Goal: Transaction & Acquisition: Book appointment/travel/reservation

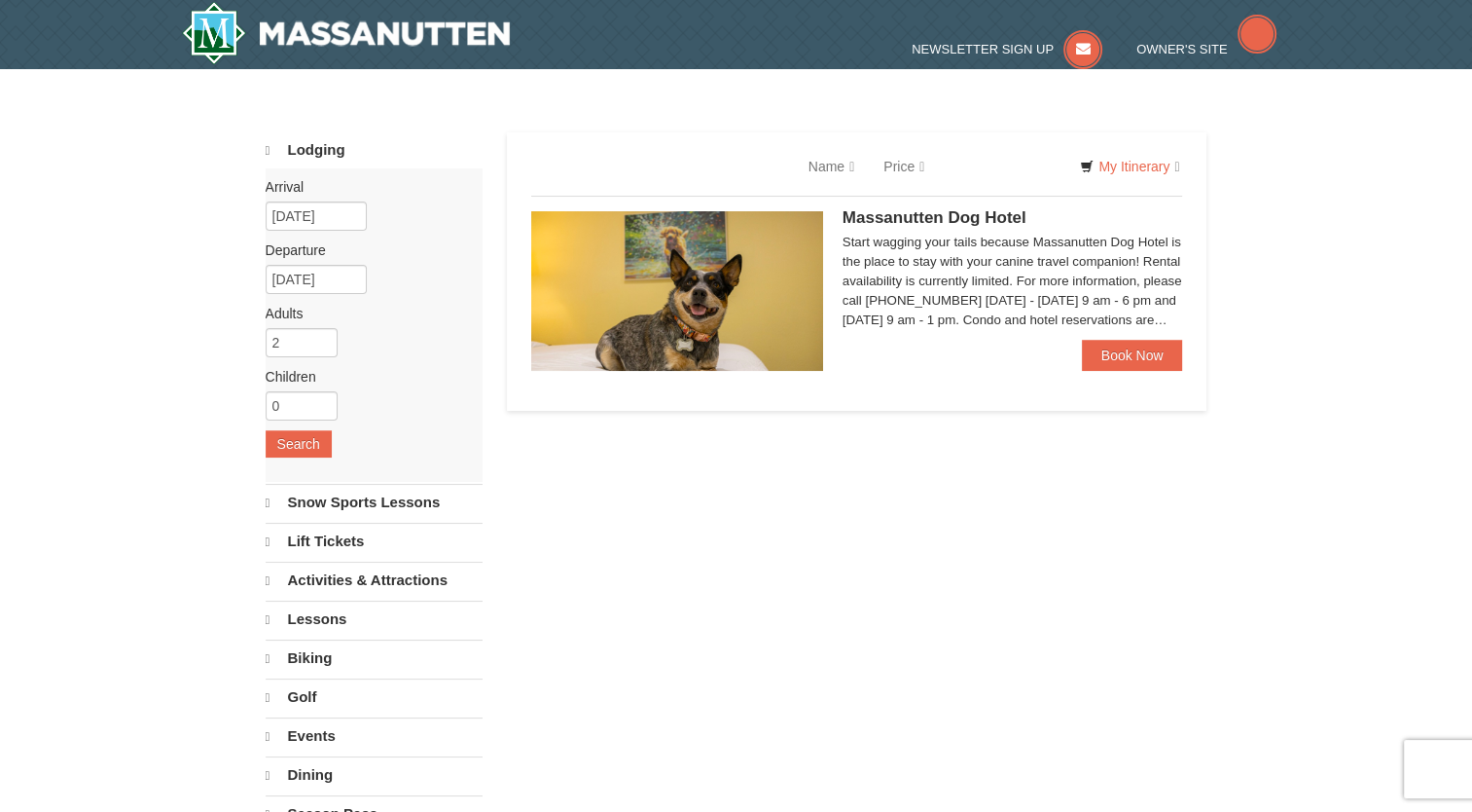
select select "9"
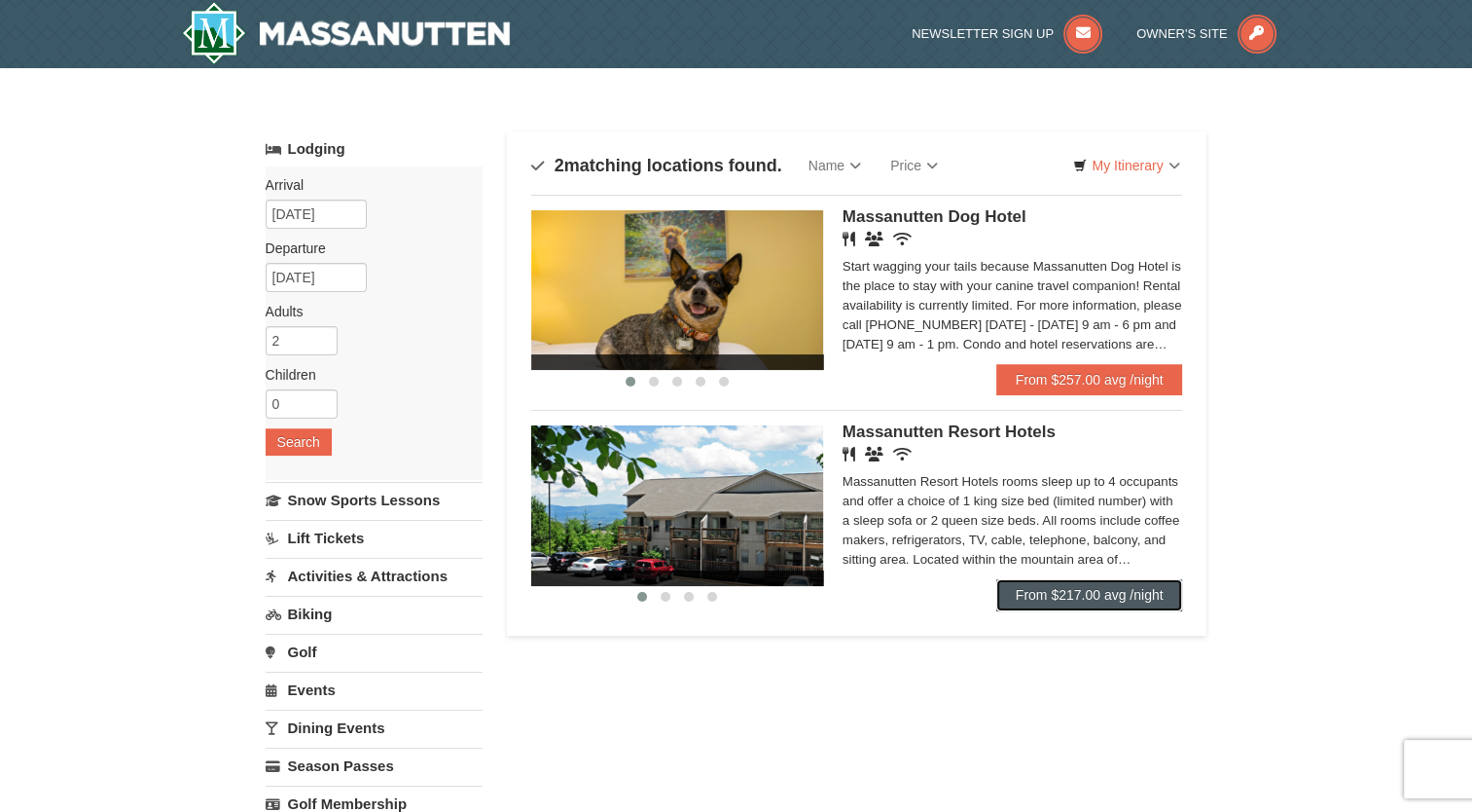
click at [1071, 603] on link "From $217.00 avg /night" at bounding box center [1090, 595] width 187 height 32
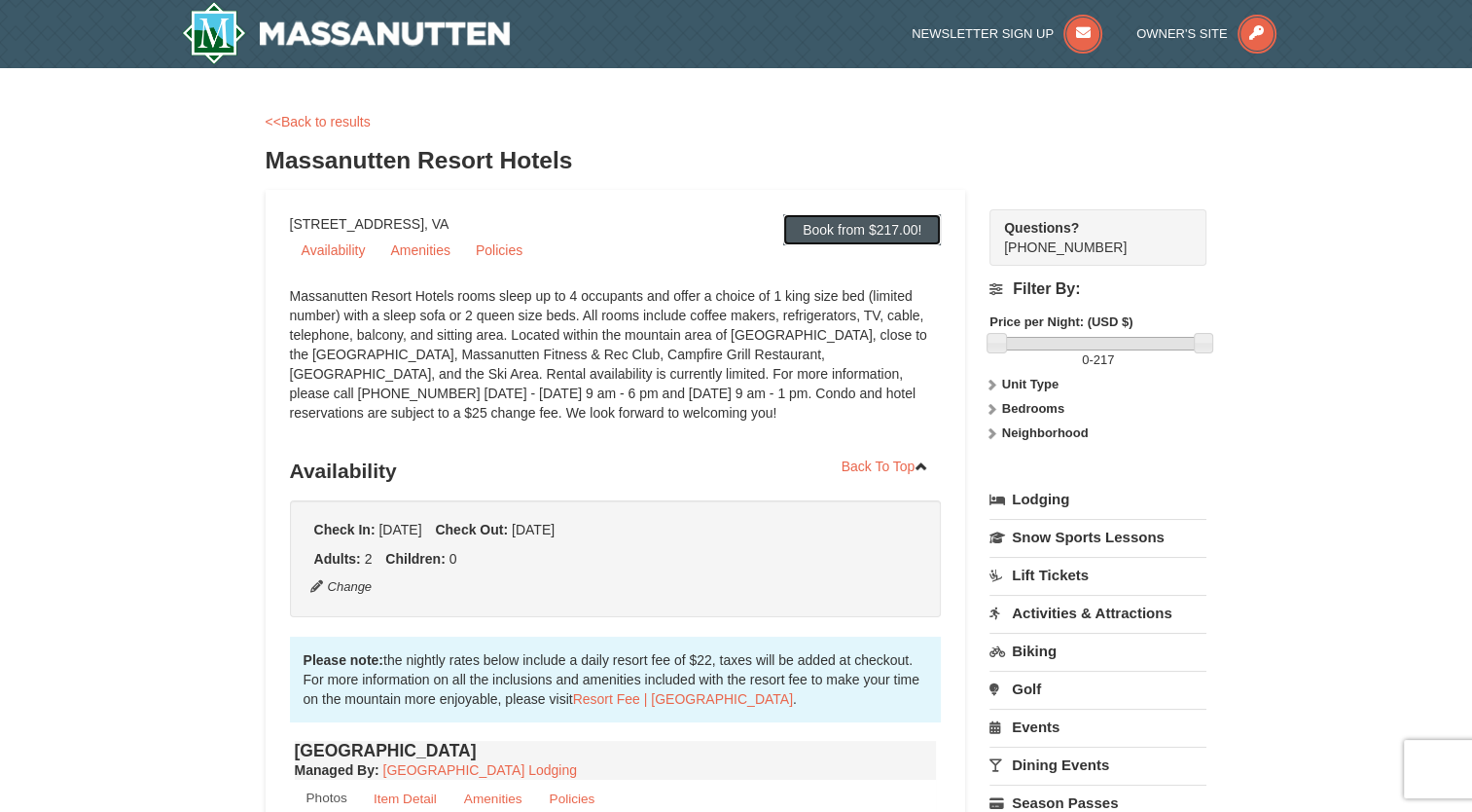
click at [847, 227] on link "Book from $217.00!" at bounding box center [862, 230] width 158 height 32
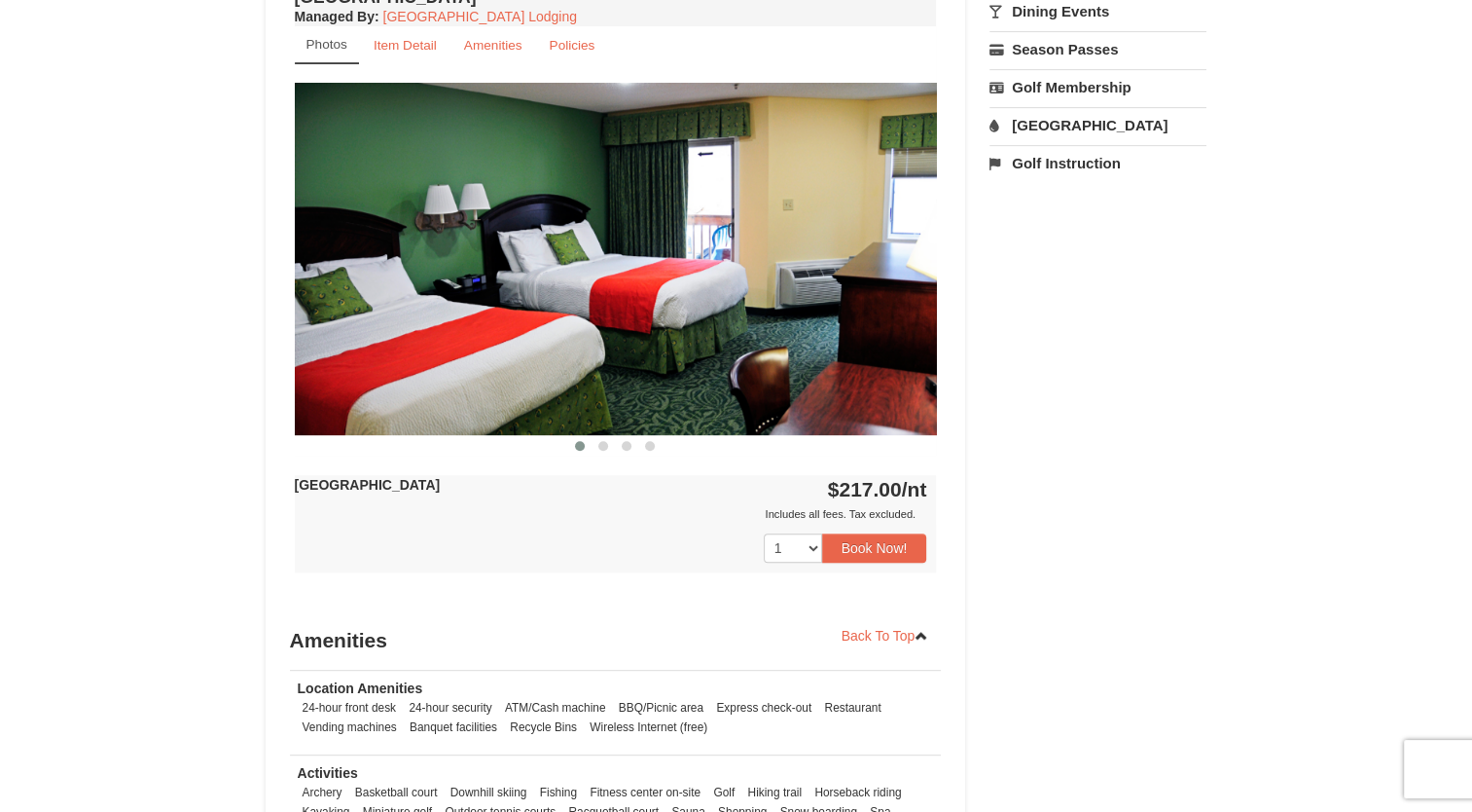
scroll to position [770, 0]
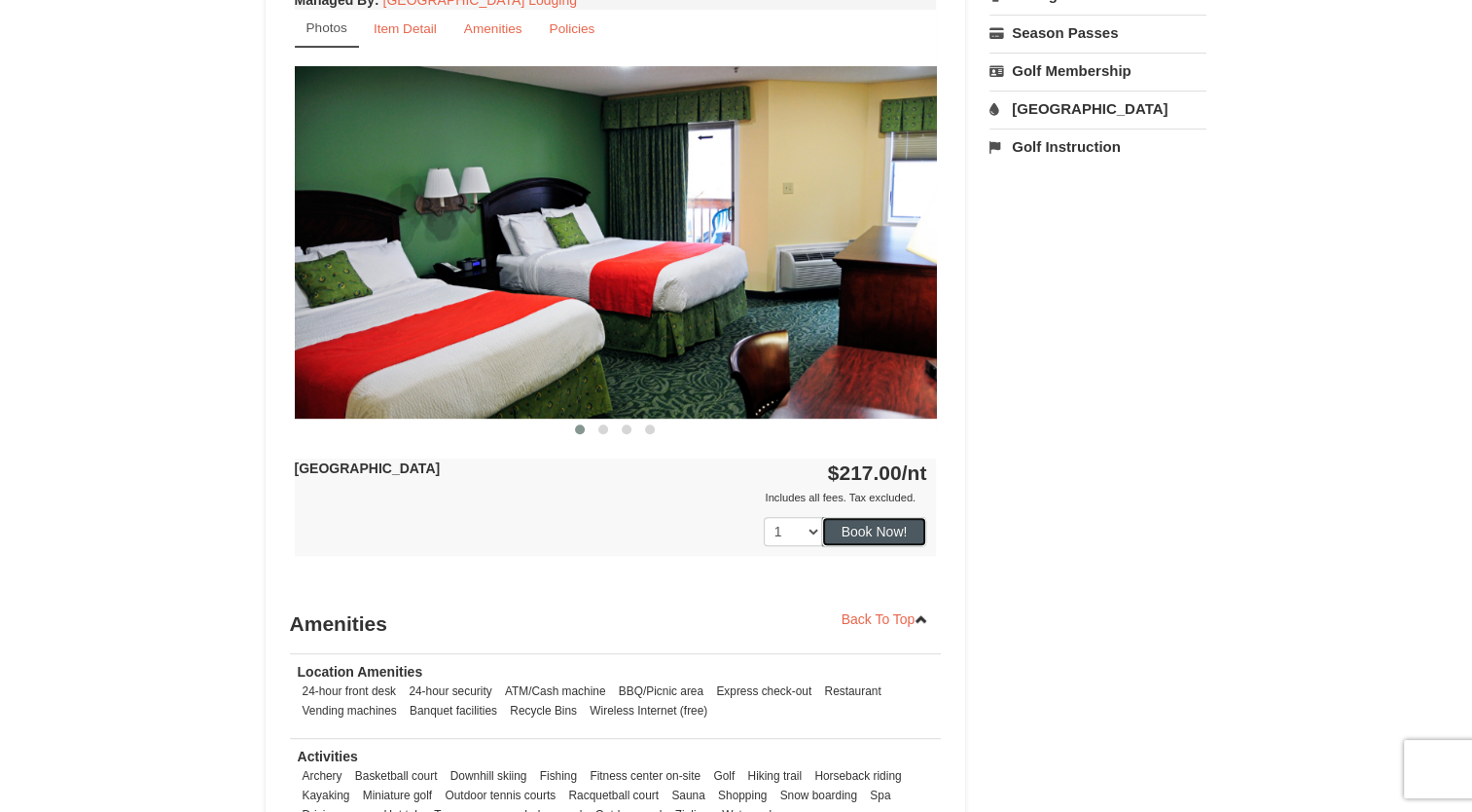
click at [883, 533] on button "Book Now!" at bounding box center [874, 531] width 105 height 30
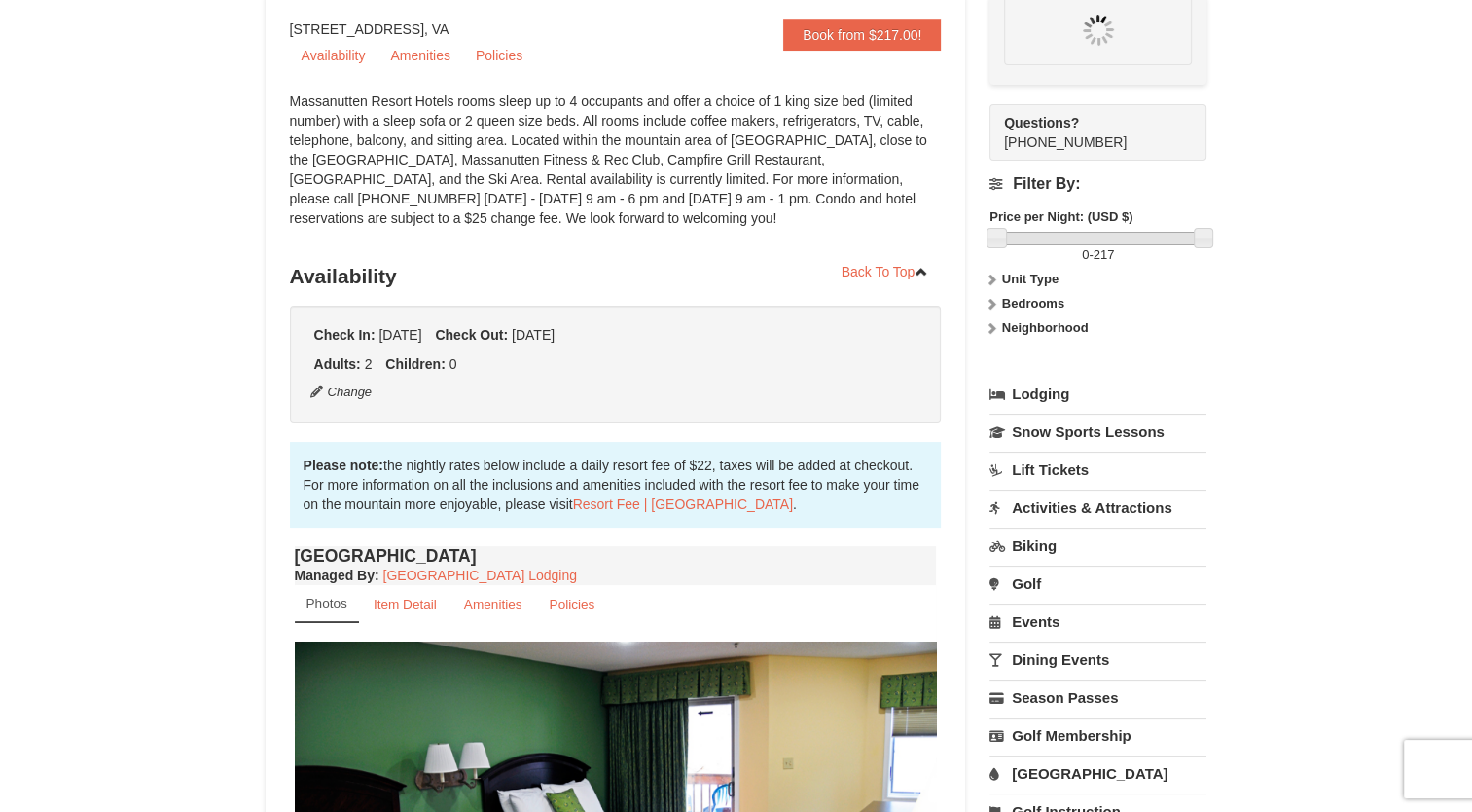
scroll to position [190, 0]
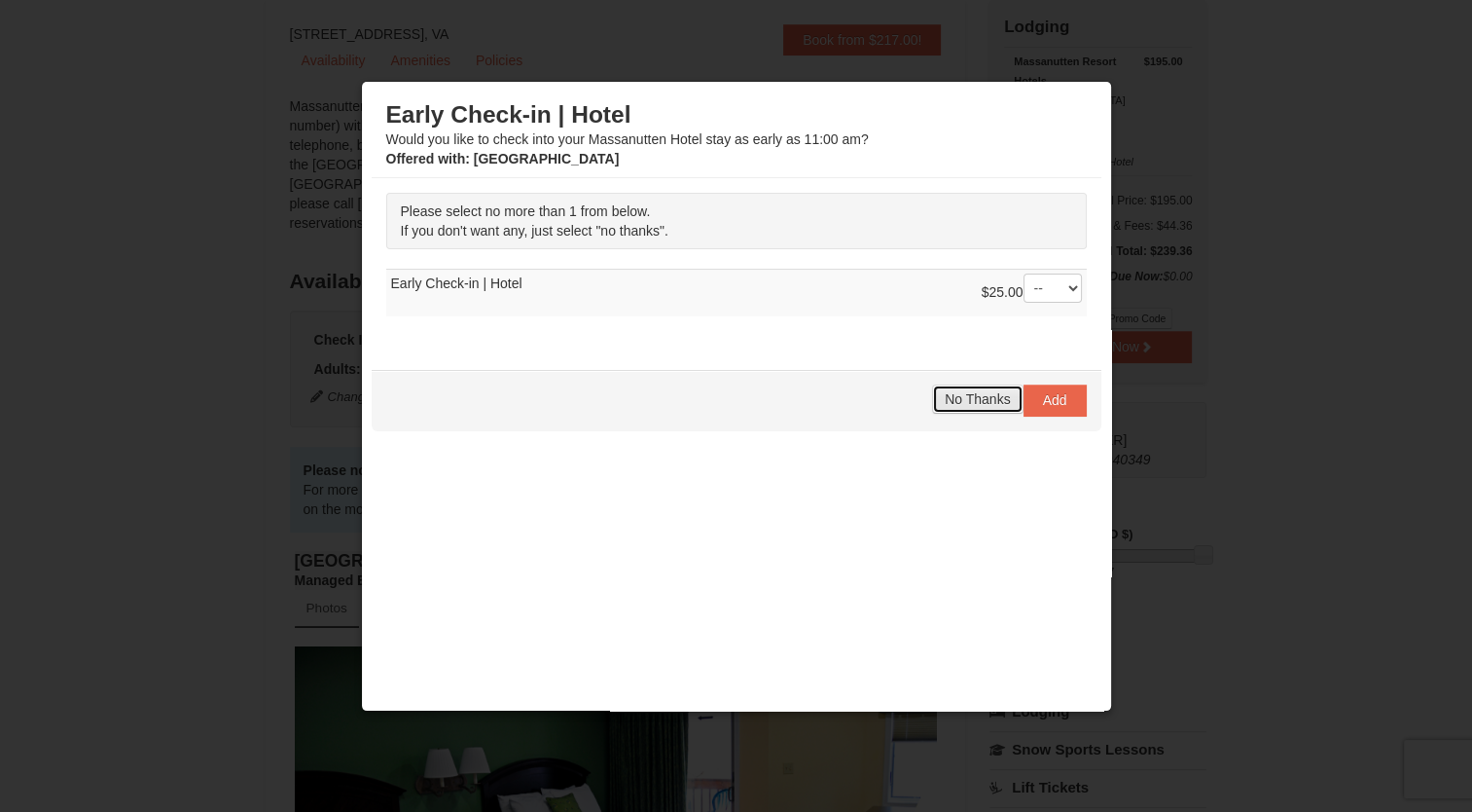
click at [955, 408] on button "No Thanks" at bounding box center [978, 399] width 91 height 30
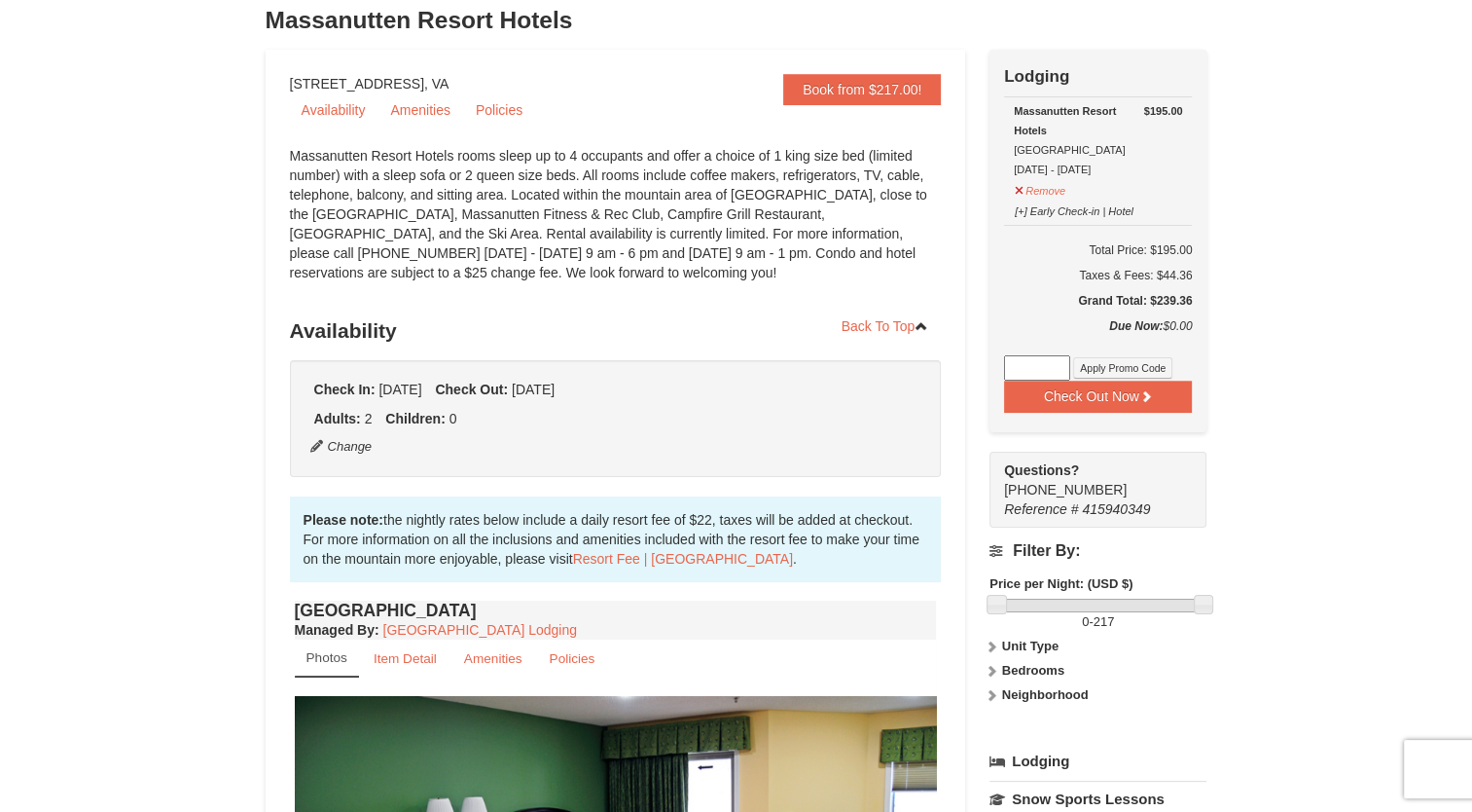
scroll to position [120, 0]
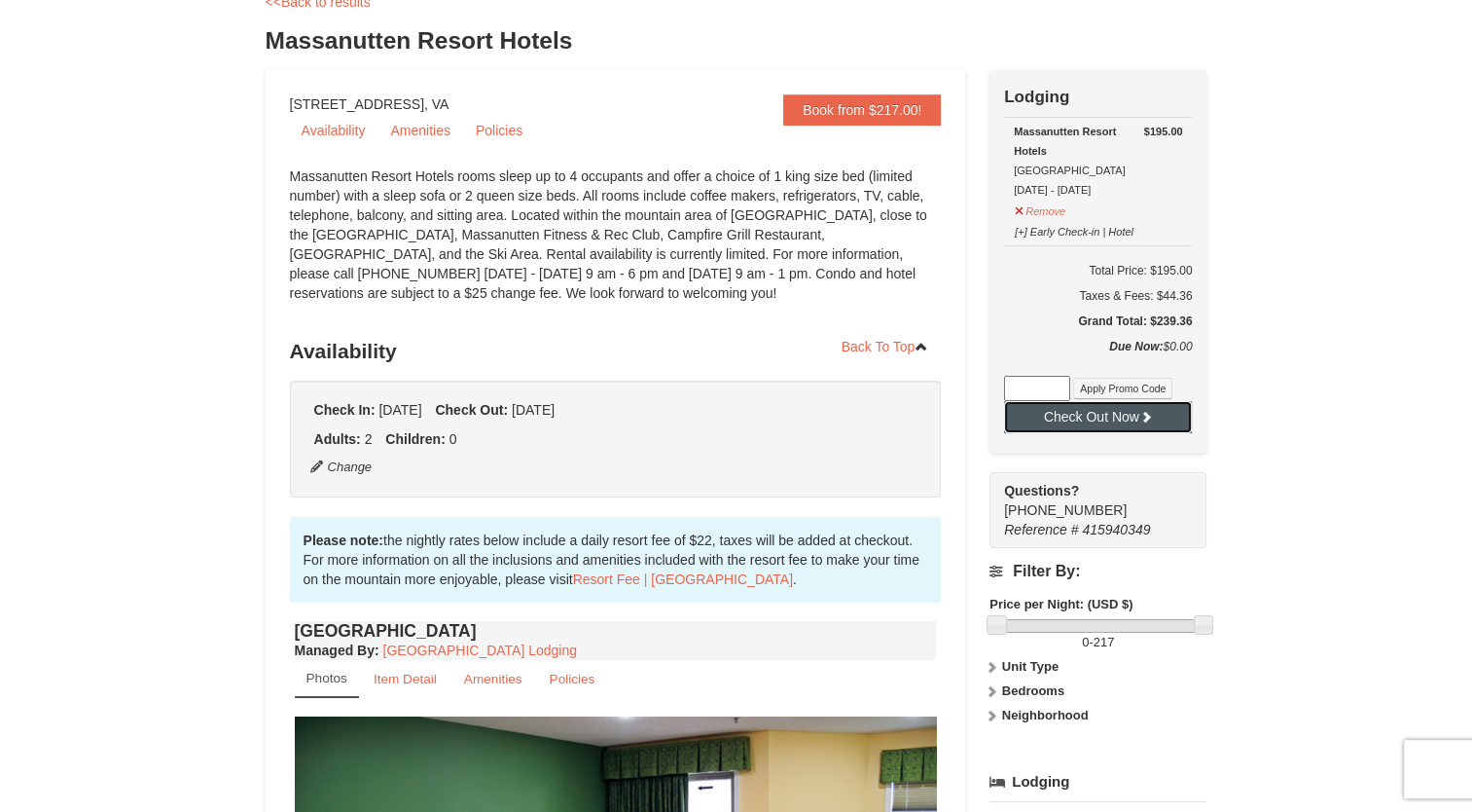
click at [1086, 407] on button "Check Out Now" at bounding box center [1099, 417] width 188 height 32
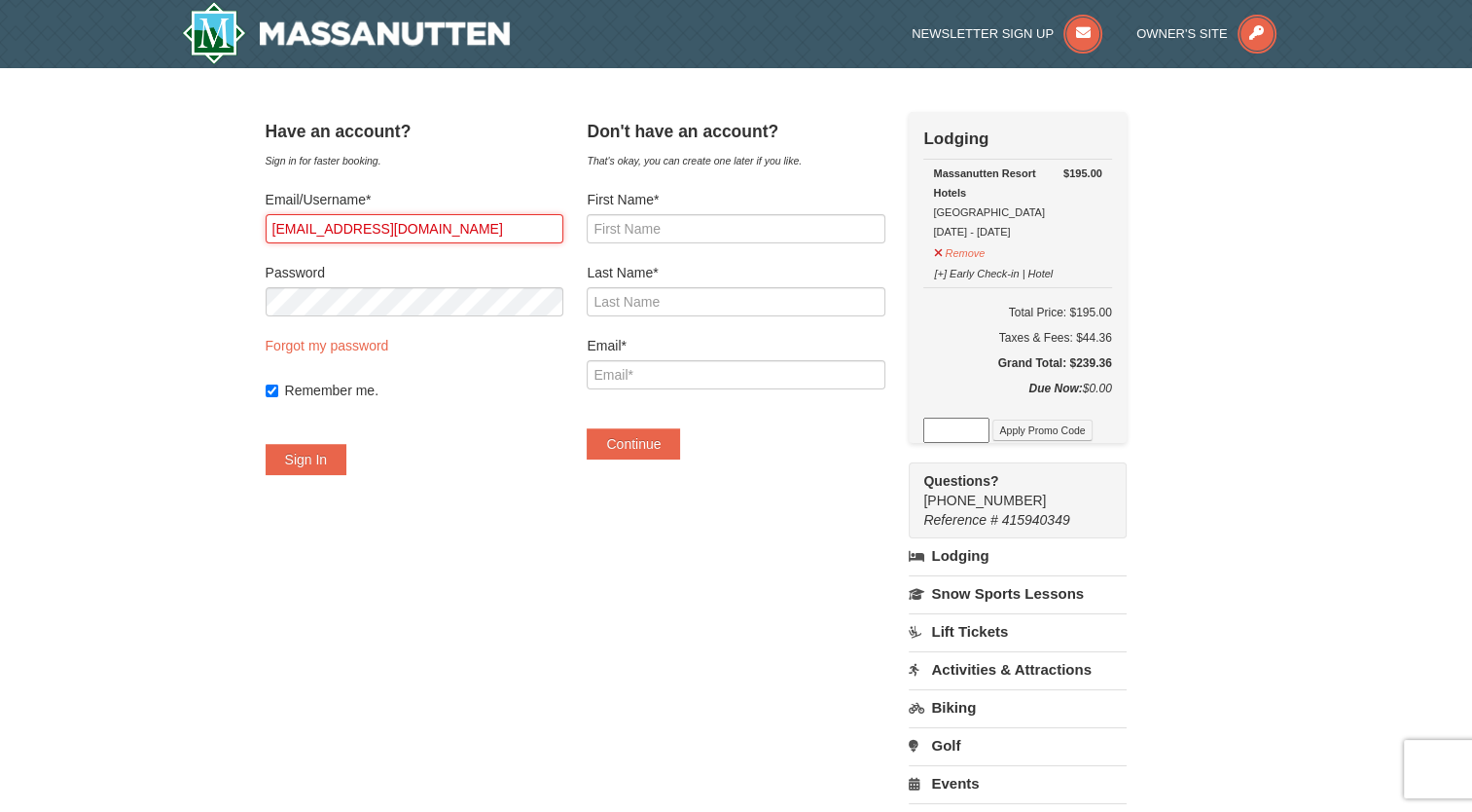
drag, startPoint x: 471, startPoint y: 234, endPoint x: 140, endPoint y: 231, distance: 331.0
click at [140, 231] on div "× Have an account? Sign in for faster booking. Email/Username* rylieawhite@gmai…" at bounding box center [736, 561] width 1472 height 986
type input "k"
type input "bagbykd@h"
click at [685, 218] on input "First Name*" at bounding box center [735, 229] width 297 height 30
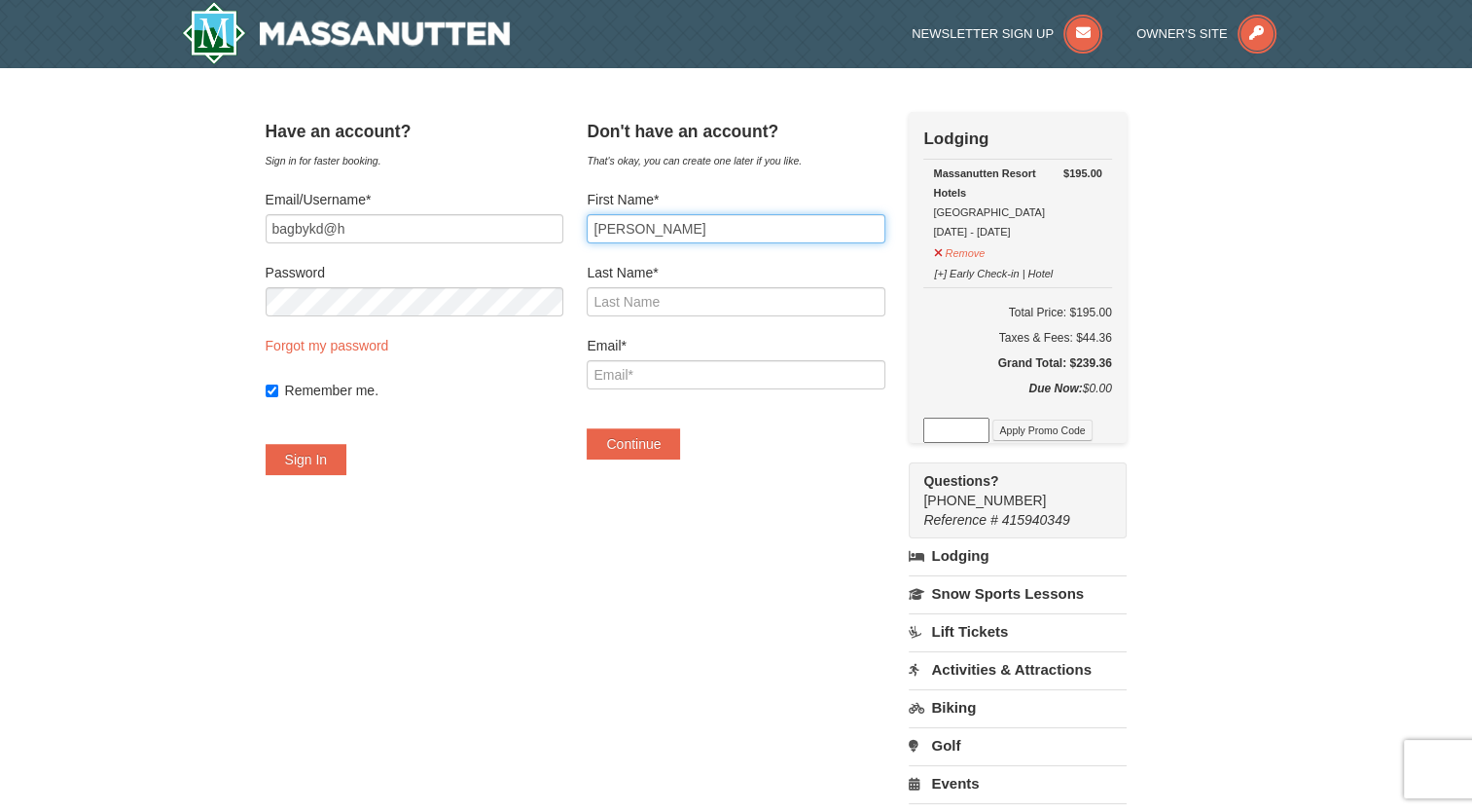
type input "Kristen"
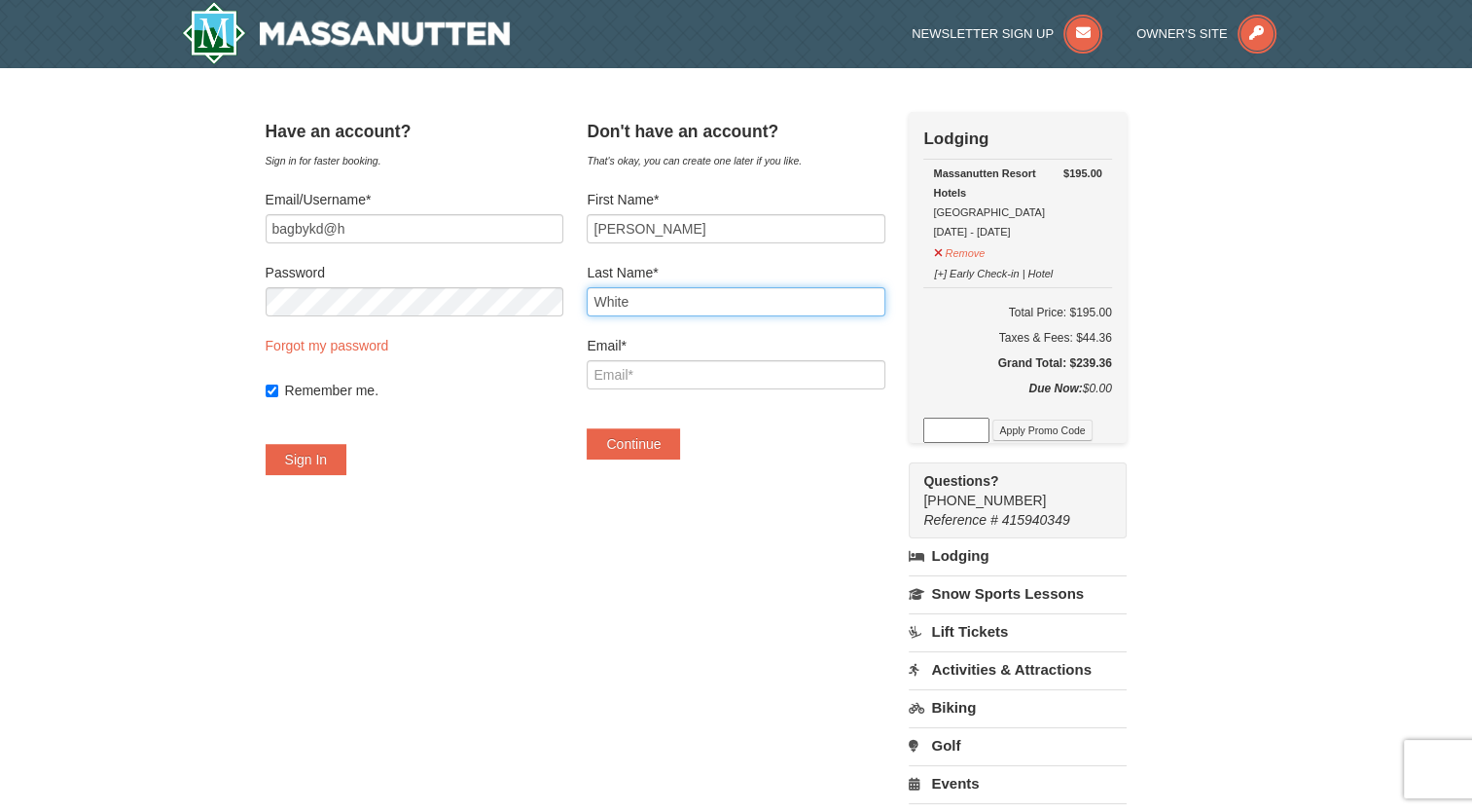
type input "White"
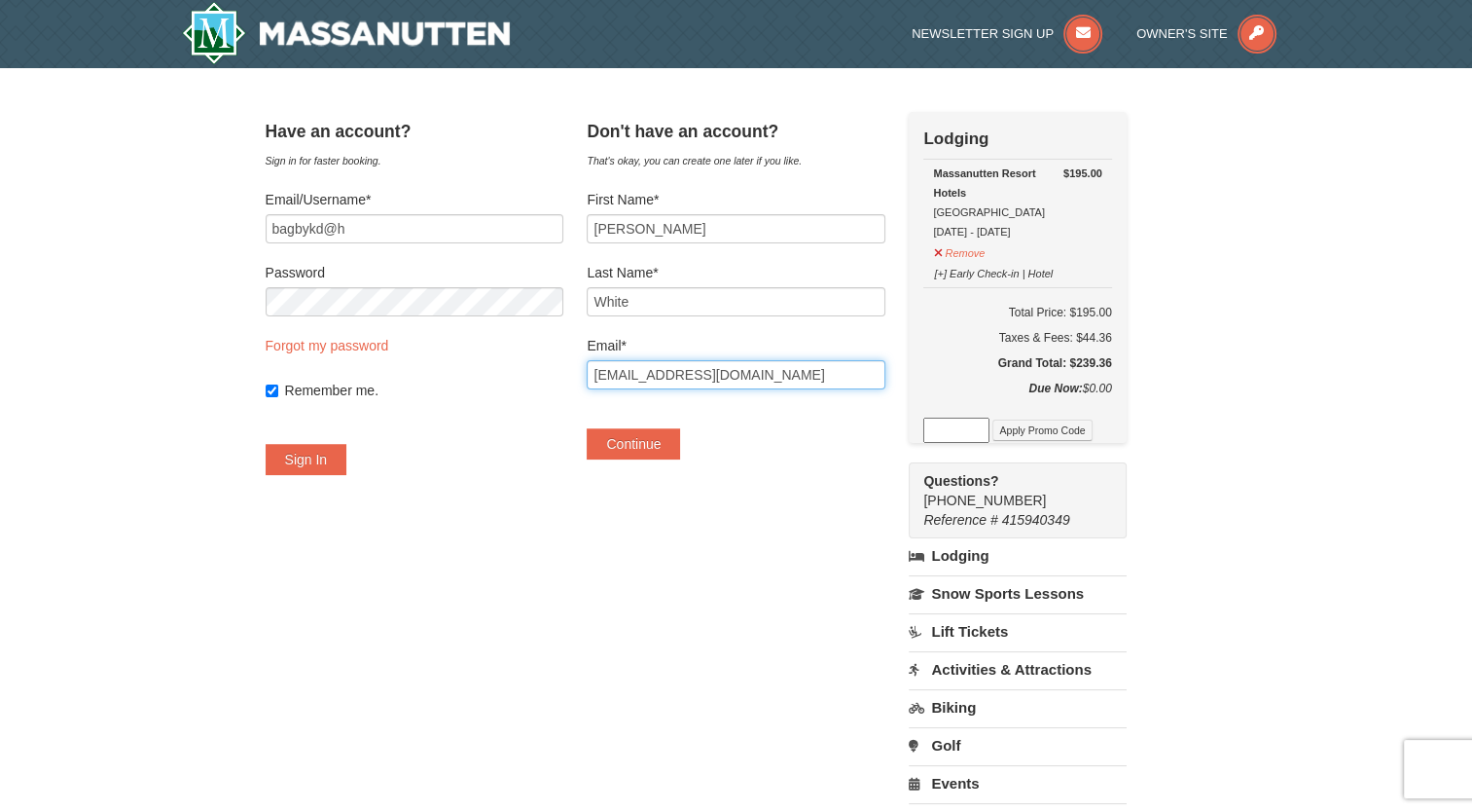
type input "bagbykd@hotmail.com"
click at [558, 530] on div "Have an account? Sign in for faster booking. Email/Username* bagbykd@h Password…" at bounding box center [737, 560] width 942 height 898
click at [679, 434] on button "Continue" at bounding box center [633, 444] width 94 height 32
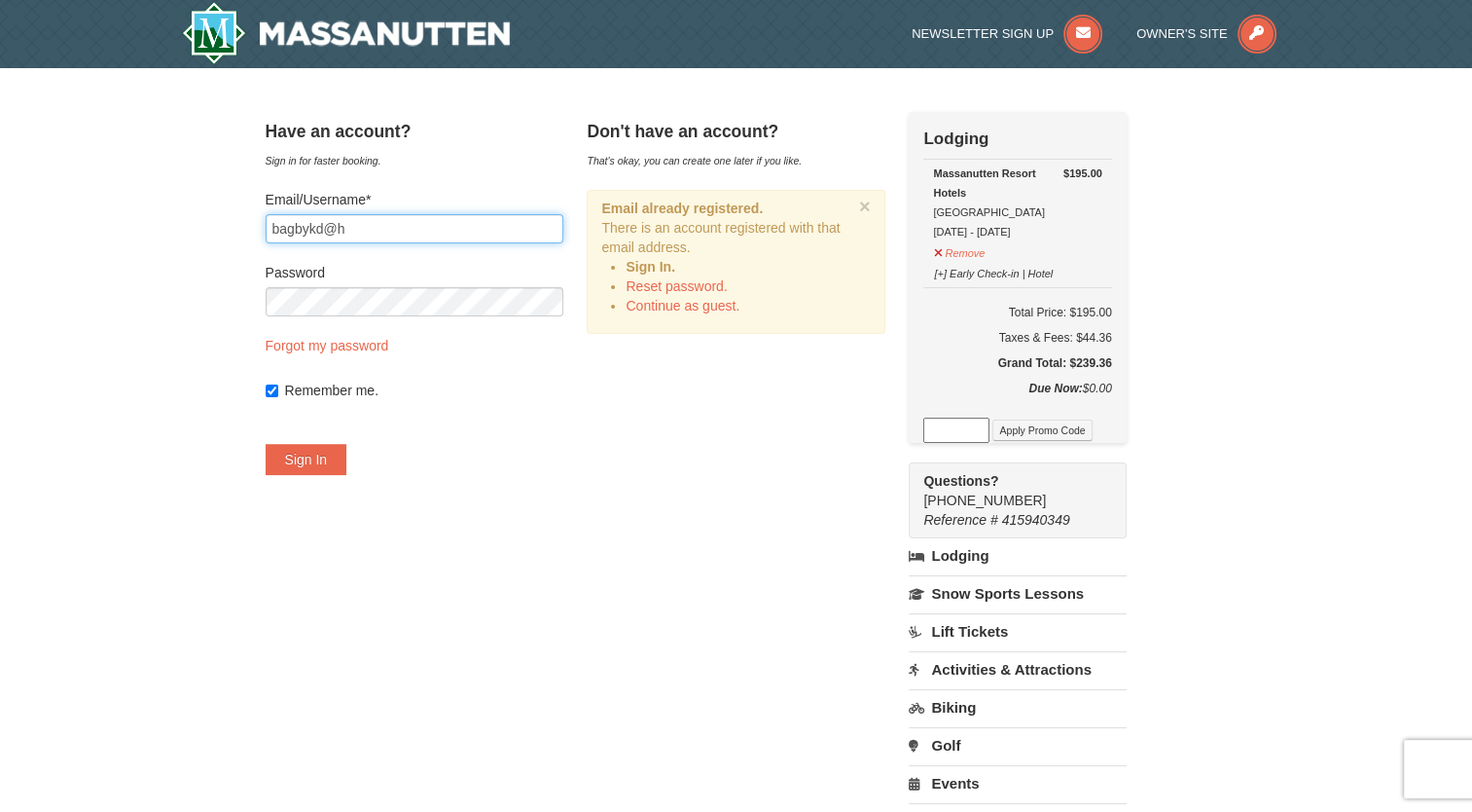
click at [383, 231] on input "bagbykd@h" at bounding box center [414, 229] width 297 height 30
type input "bagbykd@hotmail.com"
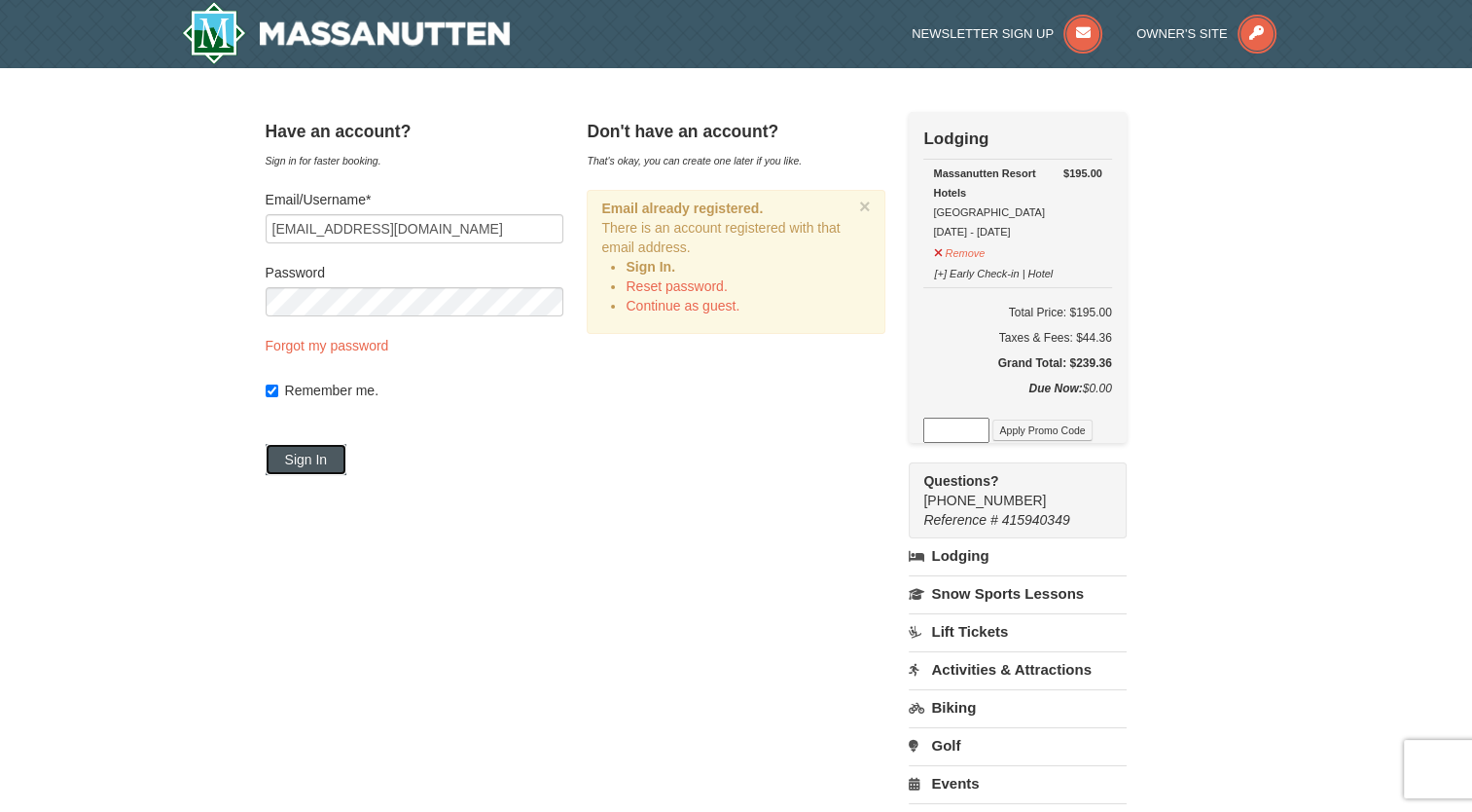
click at [301, 468] on button "Sign In" at bounding box center [306, 459] width 82 height 32
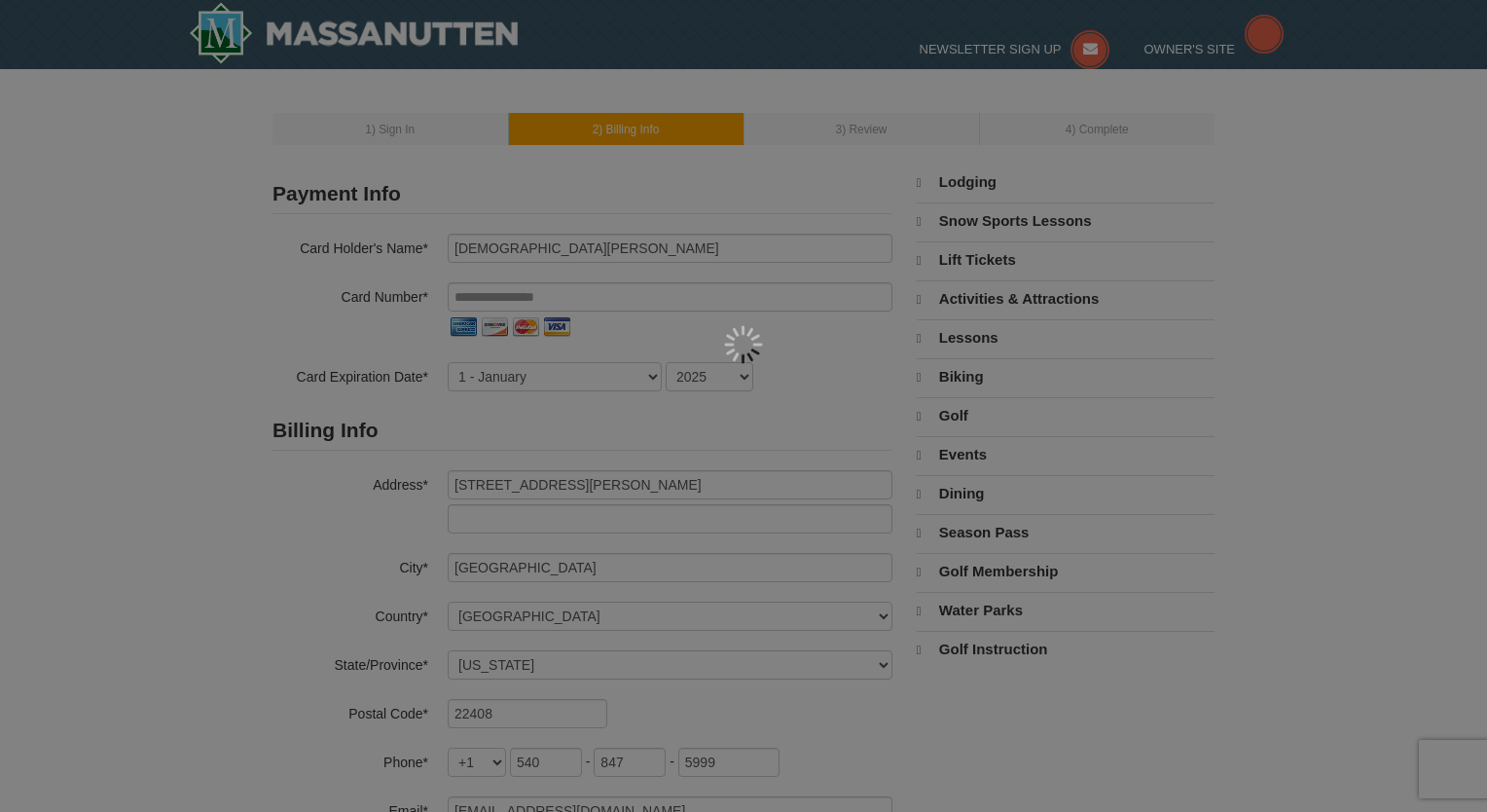
select select "VA"
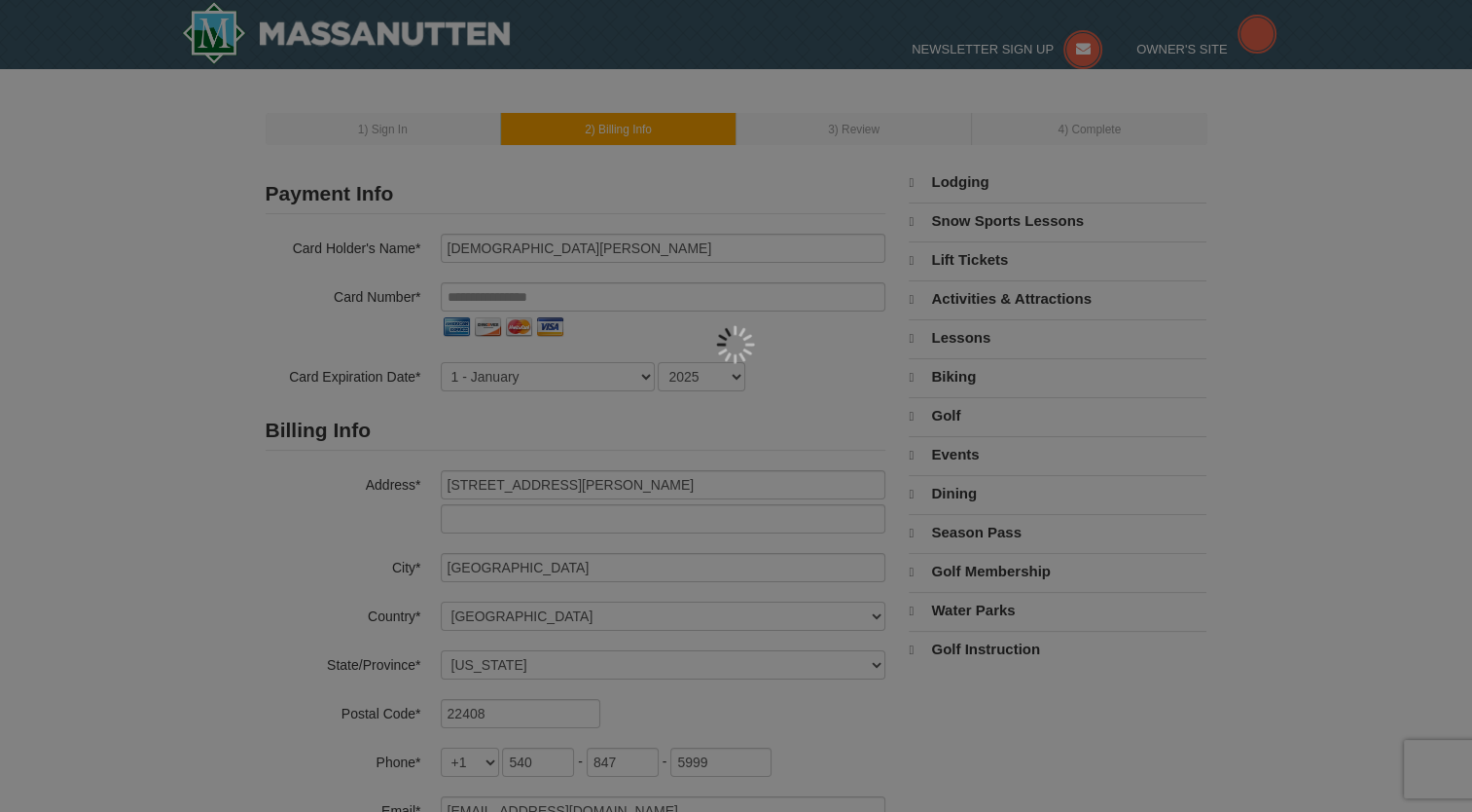
select select "9"
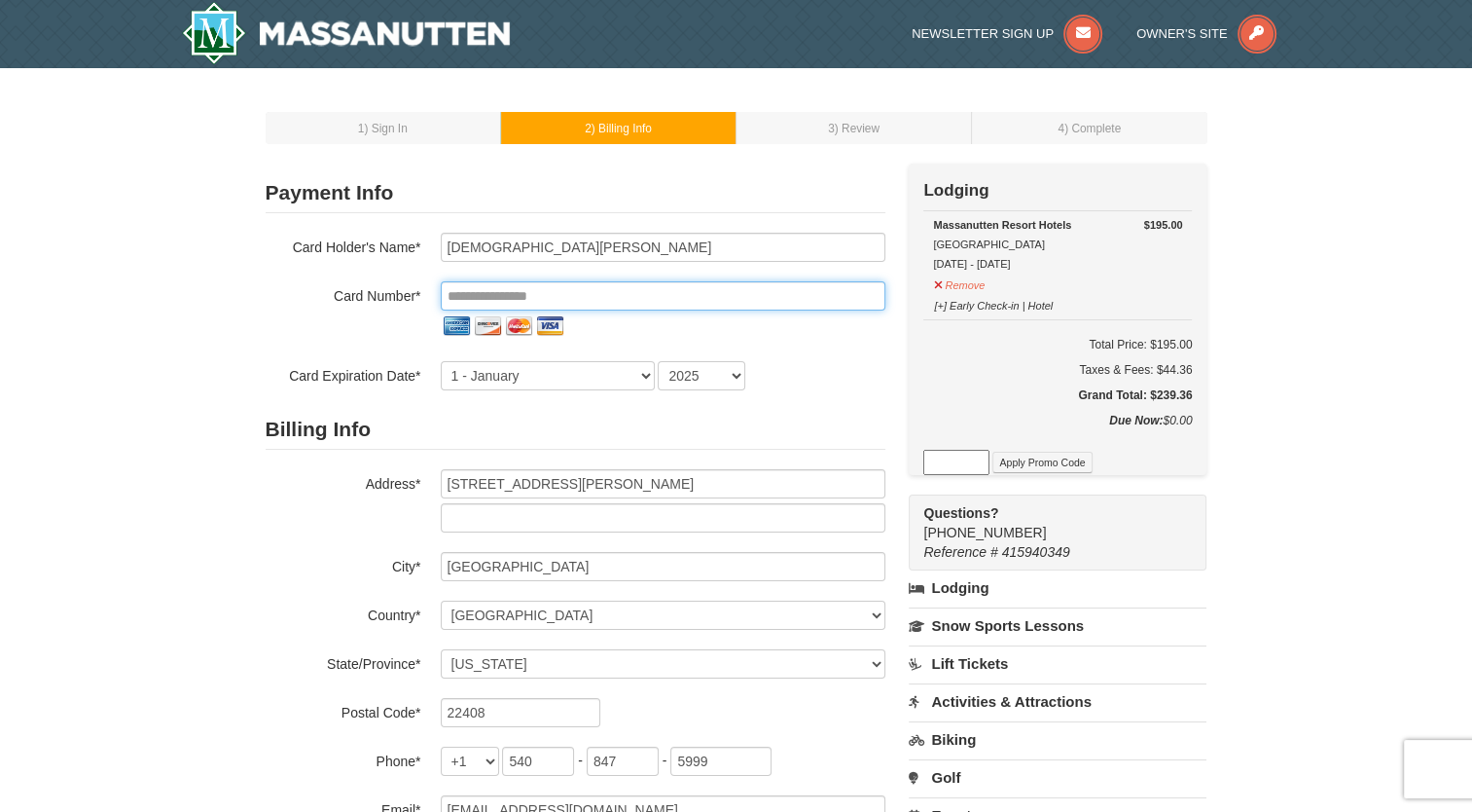
click at [586, 284] on input "tel" at bounding box center [663, 296] width 445 height 30
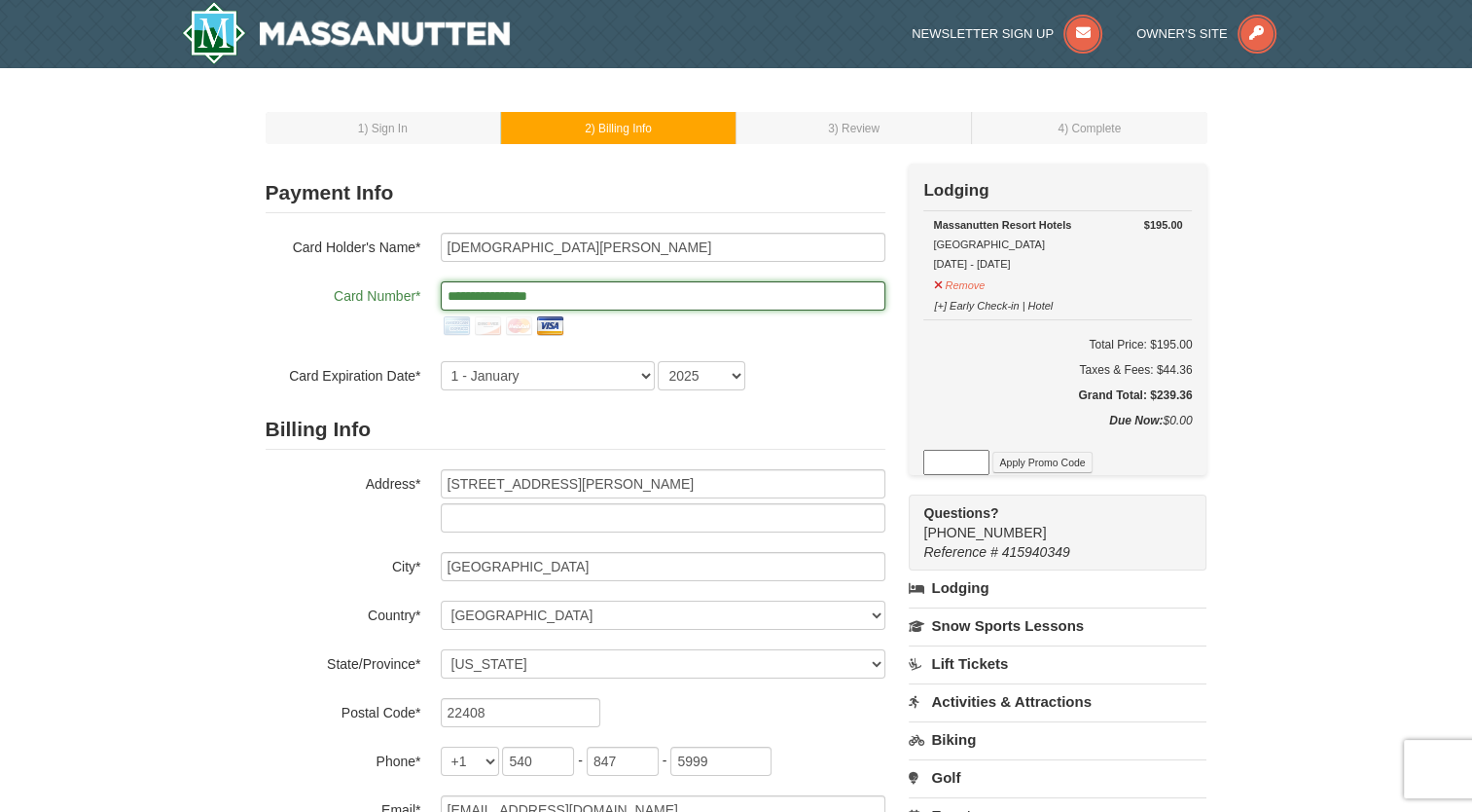
type input "**********"
click at [329, 358] on div "**********" at bounding box center [575, 311] width 619 height 158
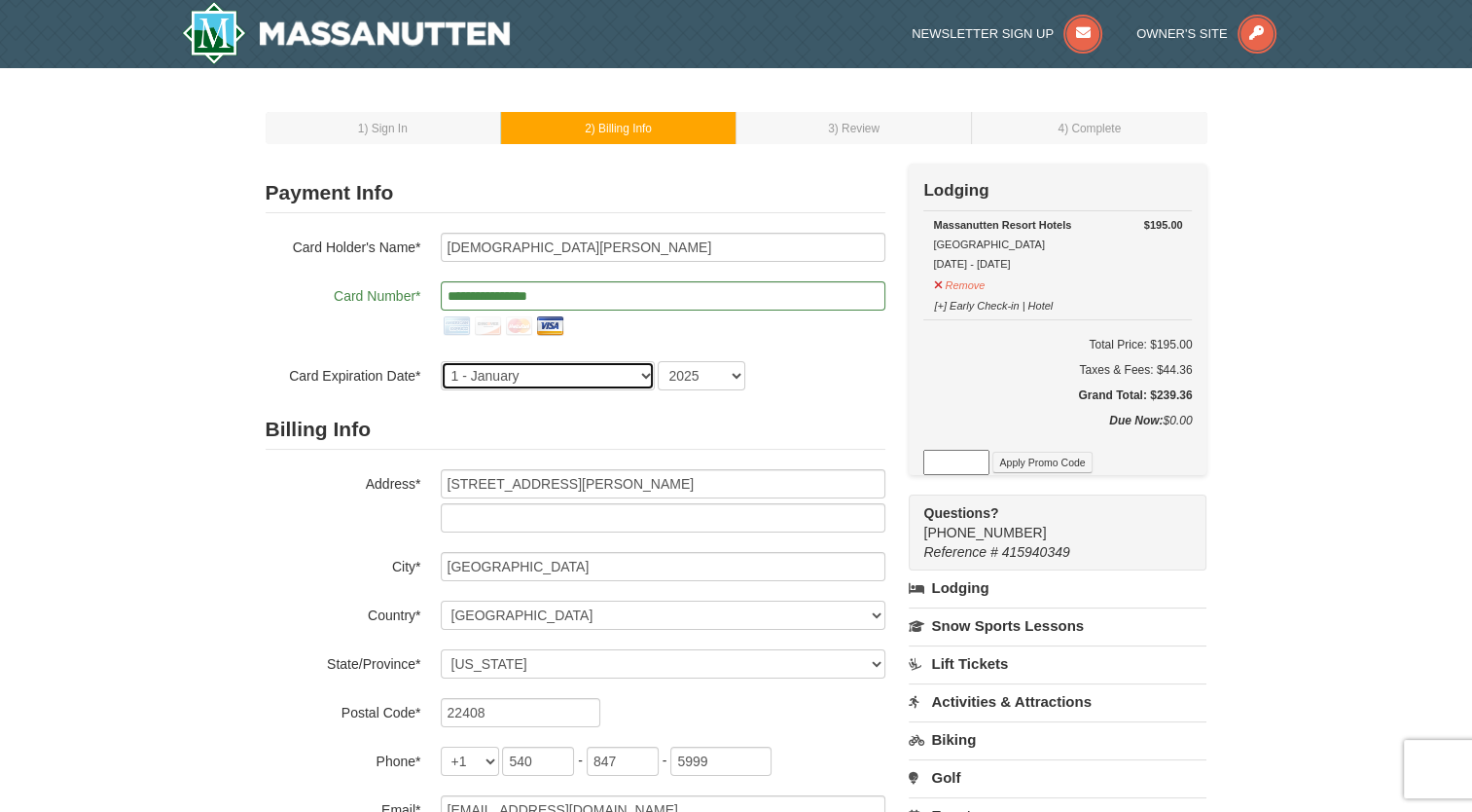
click at [498, 367] on select "1 - January 2 - February 3 - March 4 - April 5 - May 6 - June 7 - July 8 - Augu…" at bounding box center [547, 375] width 214 height 30
select select "4"
click at [441, 361] on select "1 - January 2 - February 3 - March 4 - April 5 - May 6 - June 7 - July 8 - Augu…" at bounding box center [547, 375] width 214 height 30
click at [701, 369] on select "2025 2026 2027 2028 2029 2030 2031 2032 2033 2034" at bounding box center [701, 375] width 88 height 30
select select "2029"
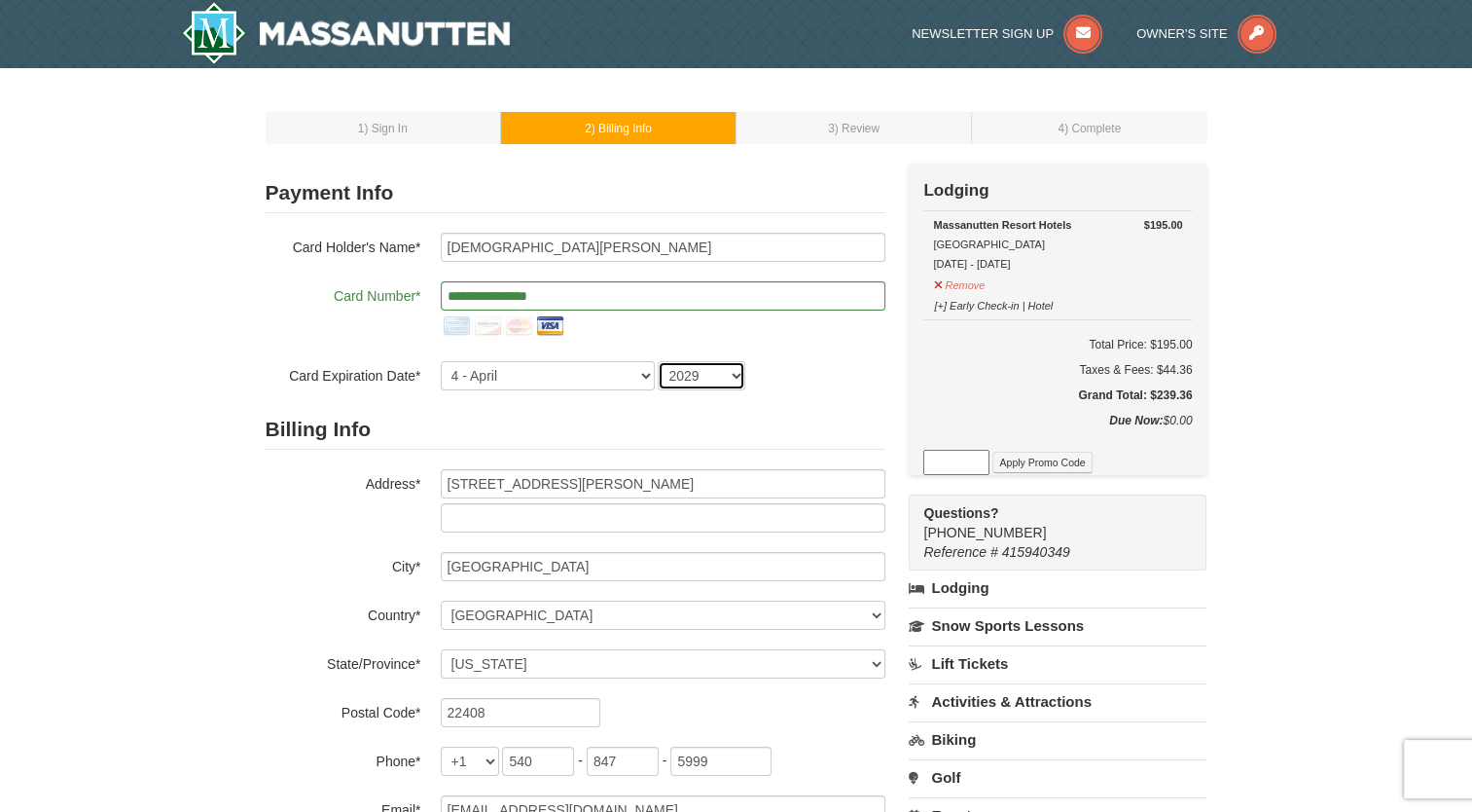
click at [658, 361] on select "2025 2026 2027 2028 2029 2030 2031 2032 2033 2034" at bounding box center [701, 375] width 88 height 30
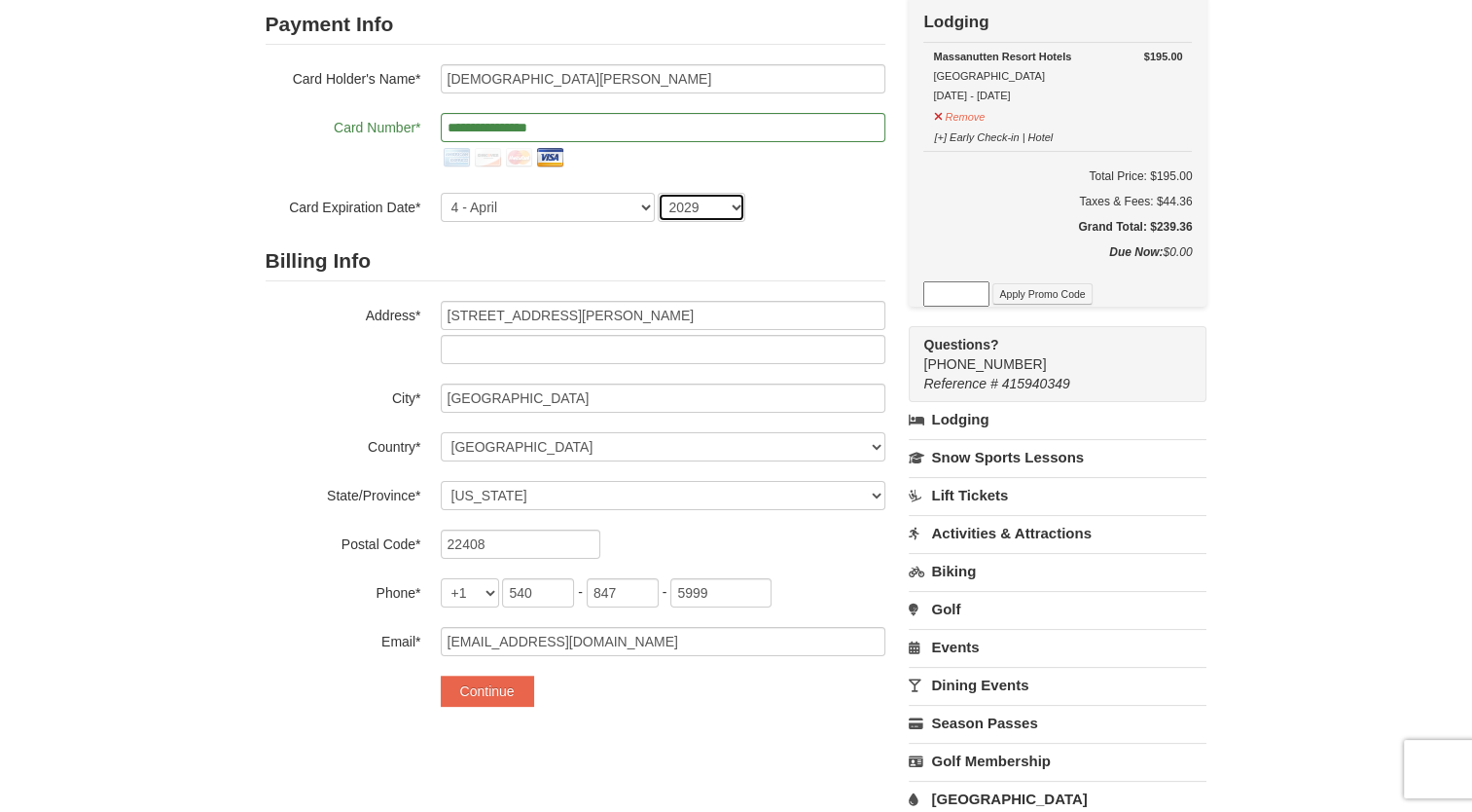
scroll to position [195, 0]
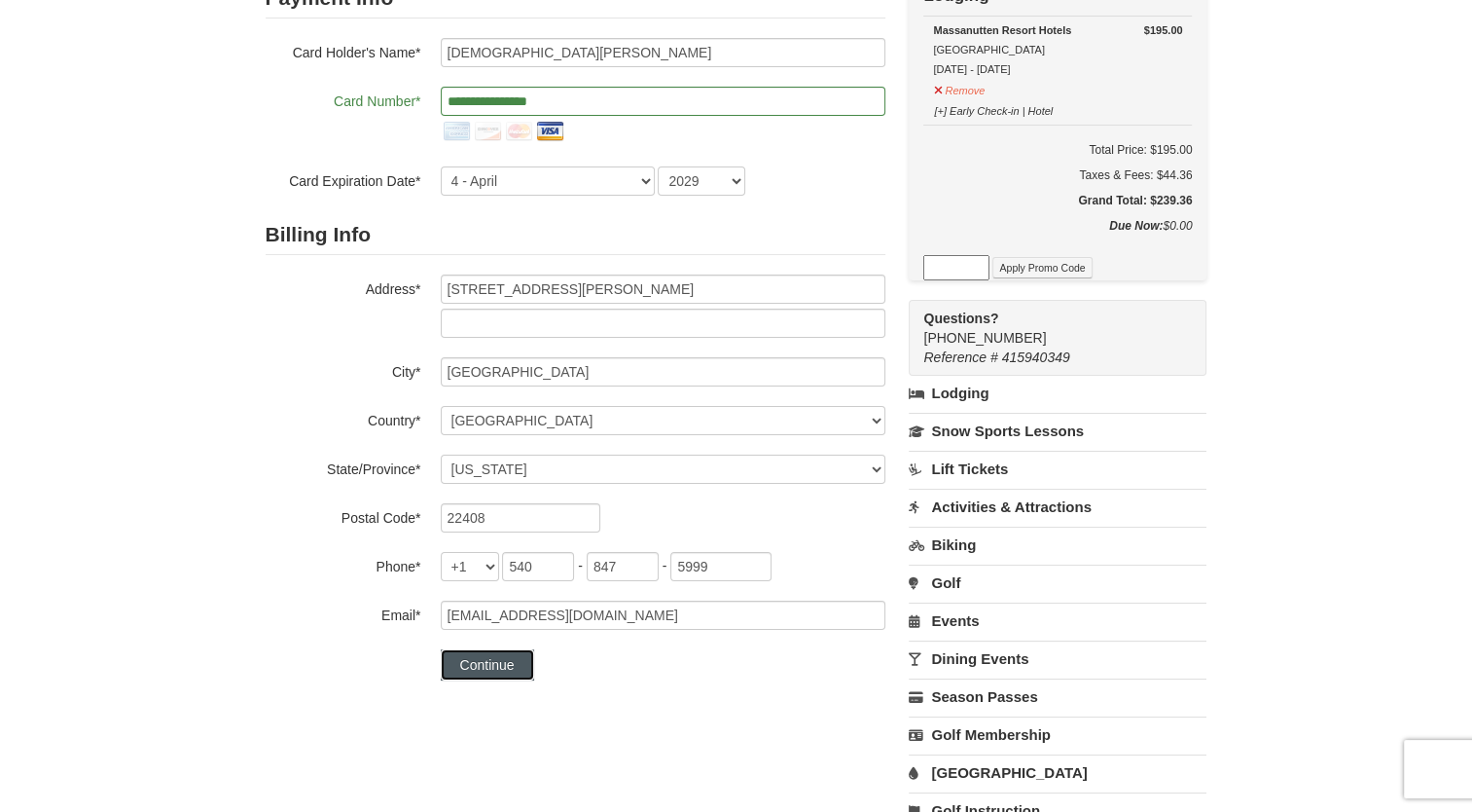
click at [514, 656] on button "Continue" at bounding box center [487, 665] width 94 height 32
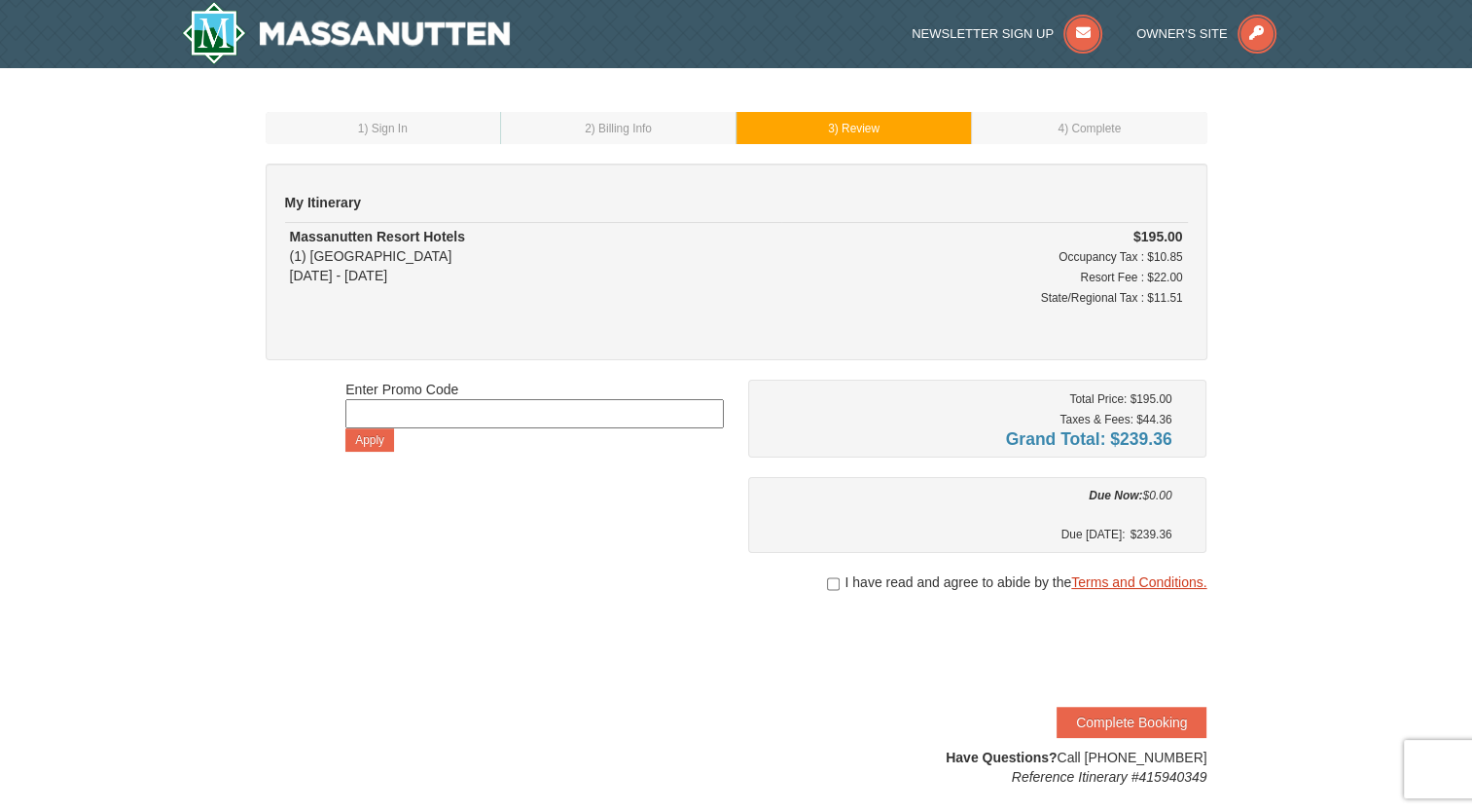
click at [1102, 579] on link "Terms and Conditions." at bounding box center [1139, 582] width 135 height 16
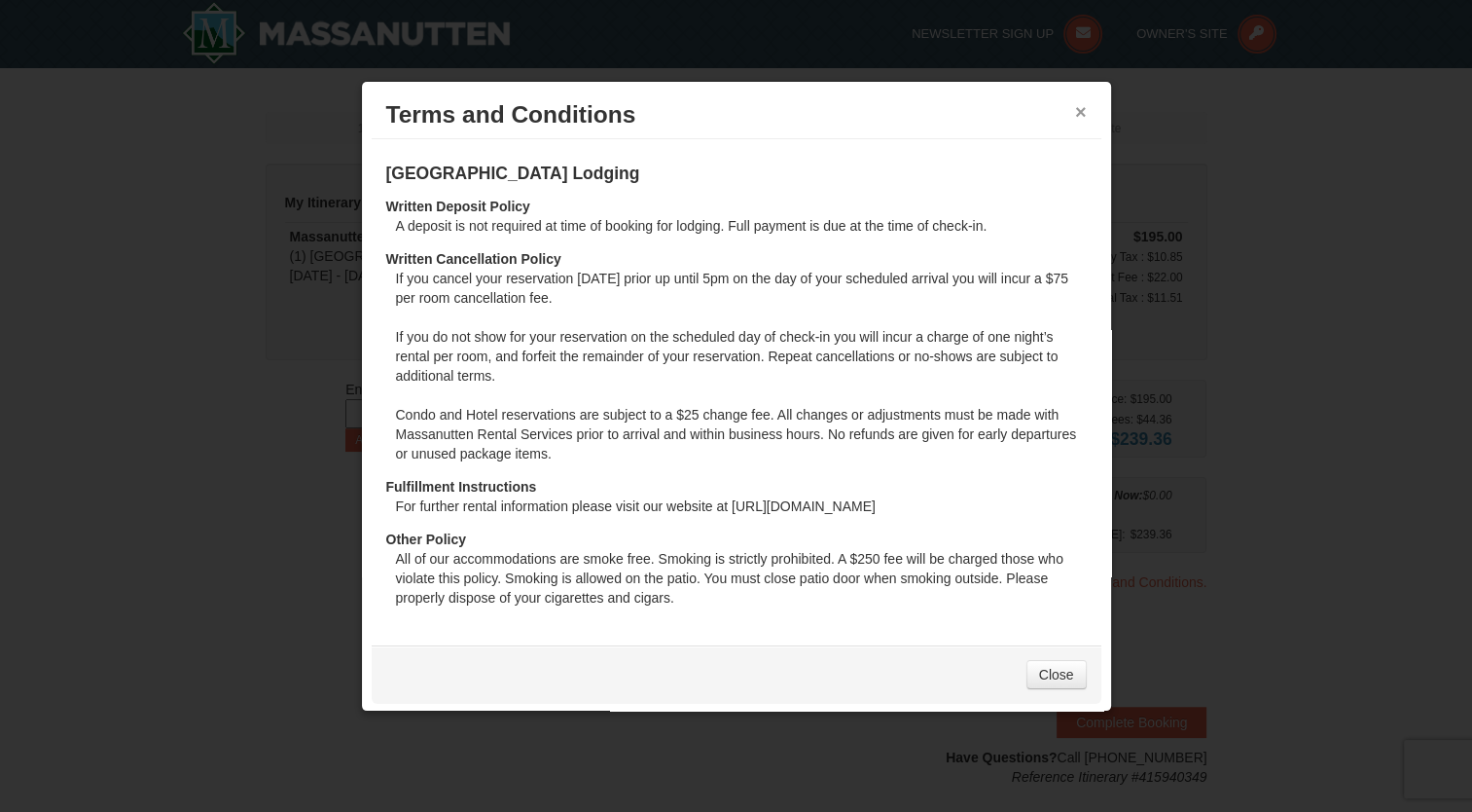
click at [1075, 107] on button "×" at bounding box center [1081, 112] width 12 height 20
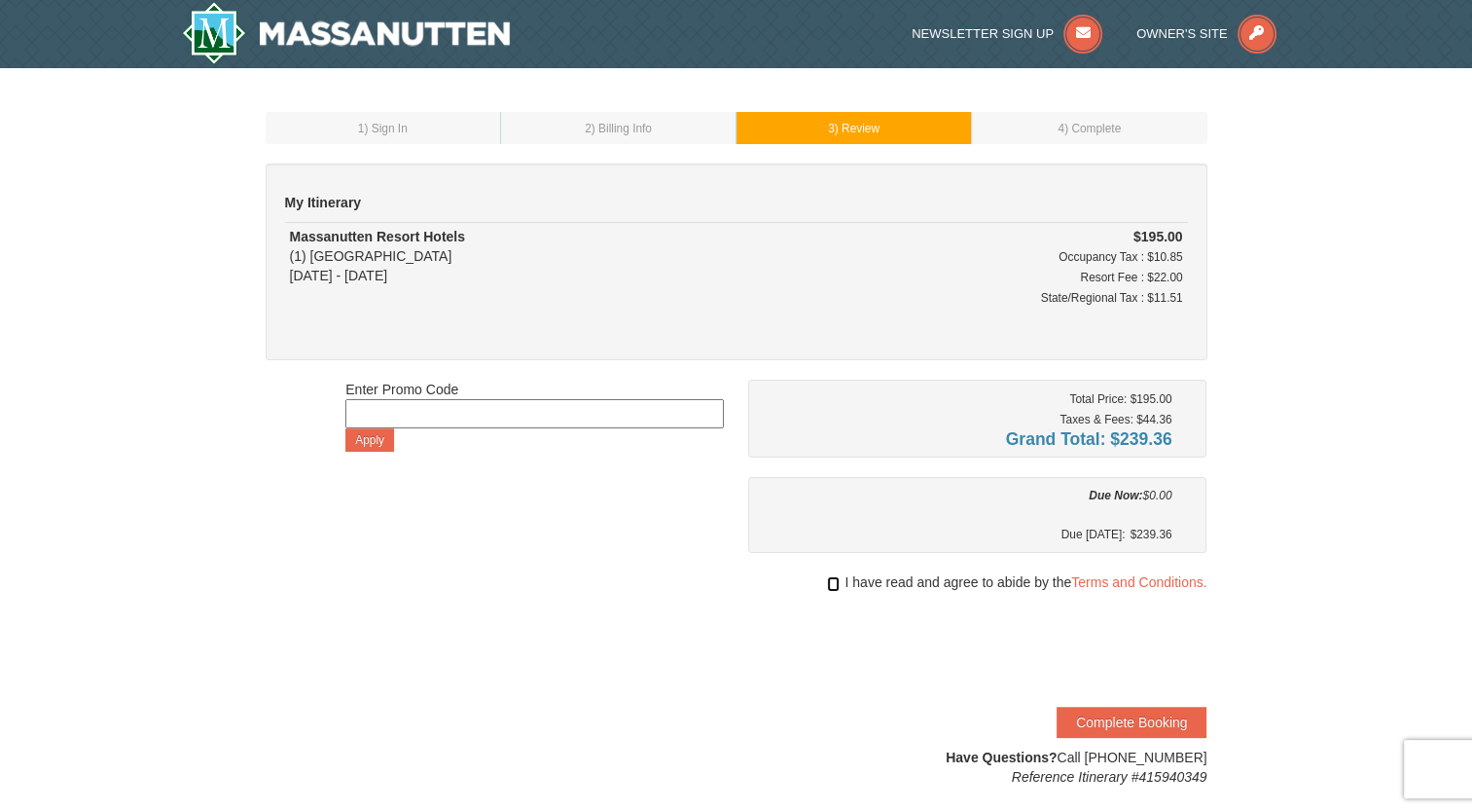
click at [831, 585] on input "checkbox" at bounding box center [833, 584] width 13 height 16
checkbox input "true"
click at [1130, 714] on button "Complete Booking" at bounding box center [1132, 722] width 150 height 32
